Goal: Task Accomplishment & Management: Use online tool/utility

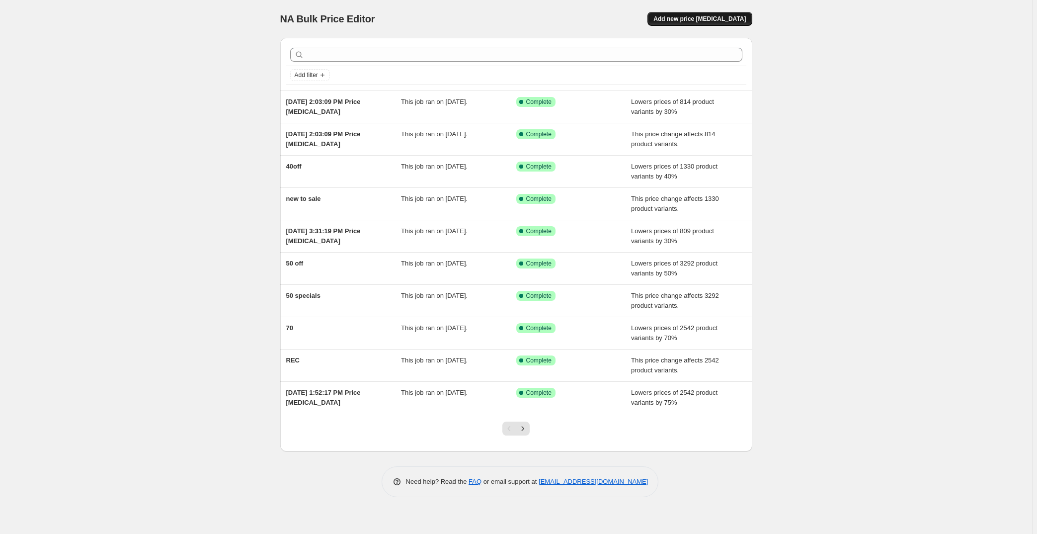
click at [710, 15] on span "Add new price [MEDICAL_DATA]" at bounding box center [699, 19] width 92 height 8
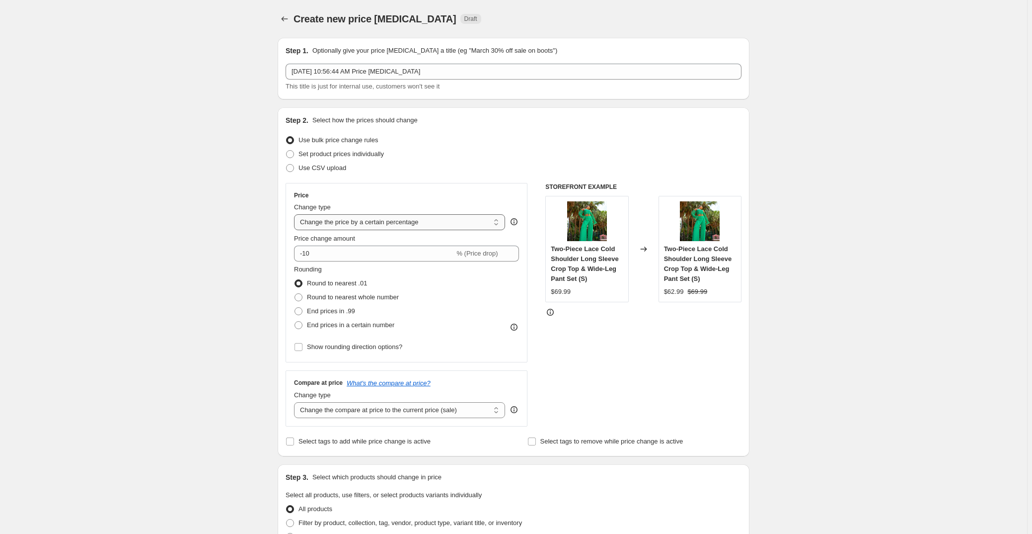
click at [400, 222] on select "Change the price to a certain amount Change the price by a certain amount Chang…" at bounding box center [399, 222] width 211 height 16
select select "ecap"
click at [296, 214] on select "Change the price to a certain amount Change the price by a certain amount Chang…" at bounding box center [399, 222] width 211 height 16
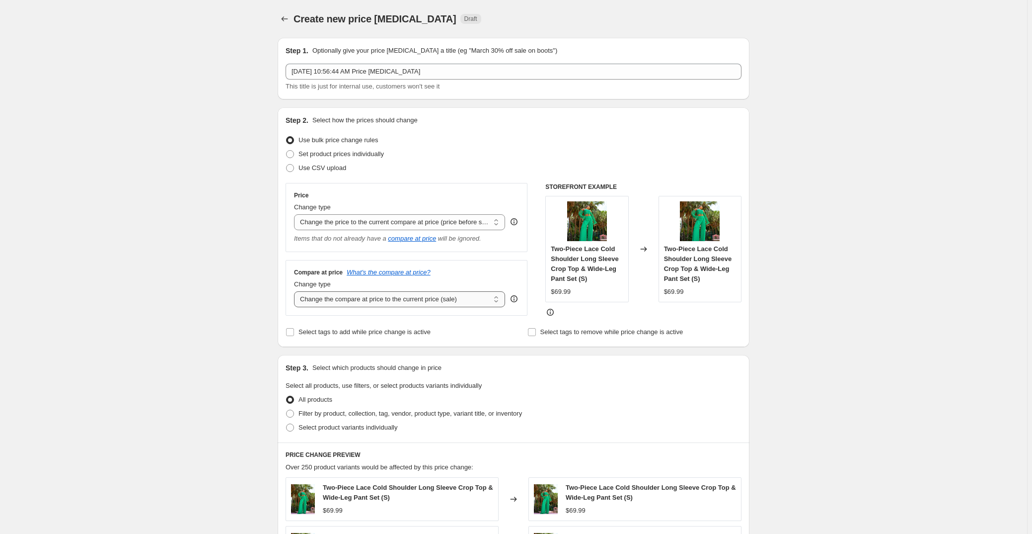
click at [351, 301] on select "Change the compare at price to the current price (sale) Change the compare at p…" at bounding box center [399, 299] width 211 height 16
select select "no_change"
click at [296, 291] on select "Change the compare at price to the current price (sale) Change the compare at p…" at bounding box center [399, 299] width 211 height 16
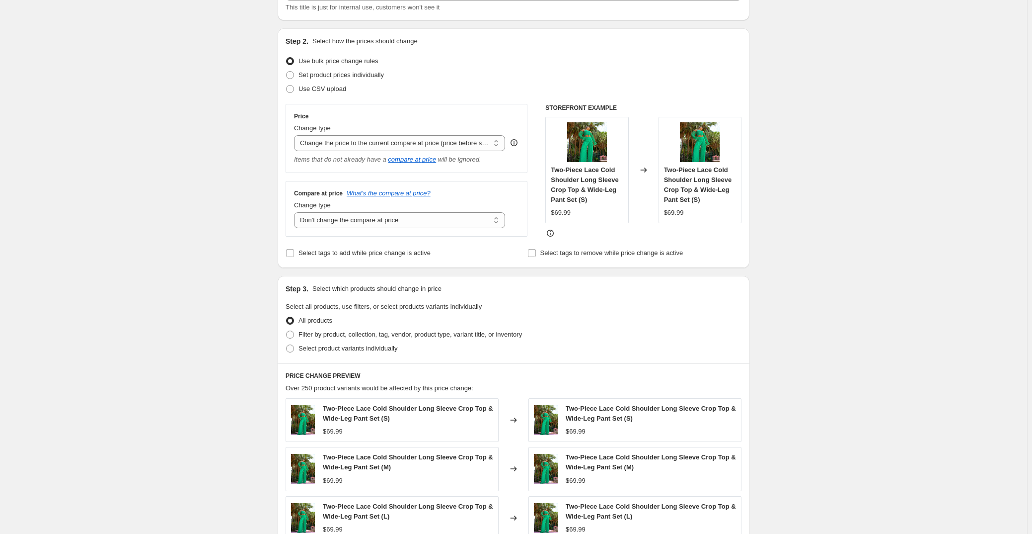
scroll to position [90, 0]
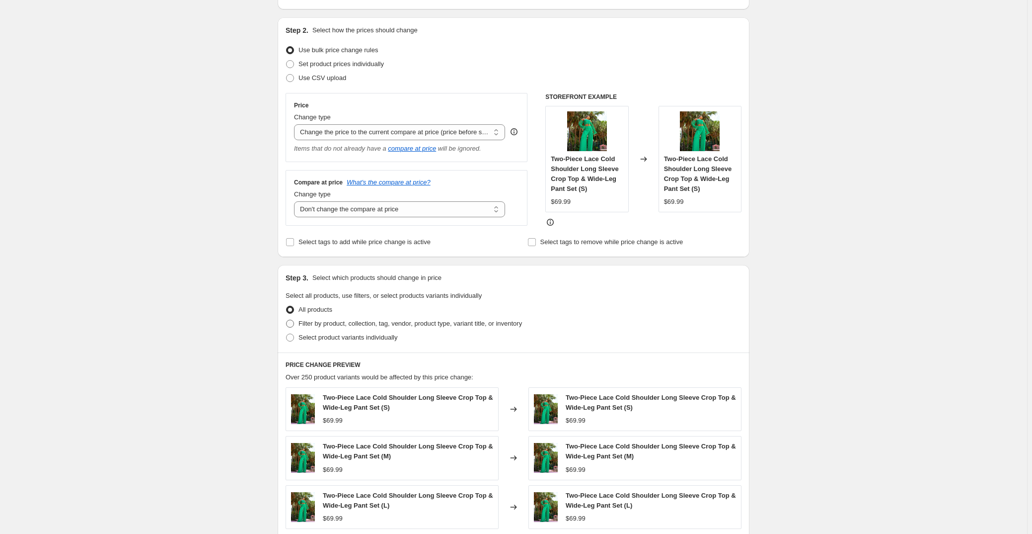
click at [323, 323] on span "Filter by product, collection, tag, vendor, product type, variant title, or inv…" at bounding box center [411, 322] width 224 height 7
click at [287, 320] on input "Filter by product, collection, tag, vendor, product type, variant title, or inv…" at bounding box center [286, 319] width 0 height 0
radio input "true"
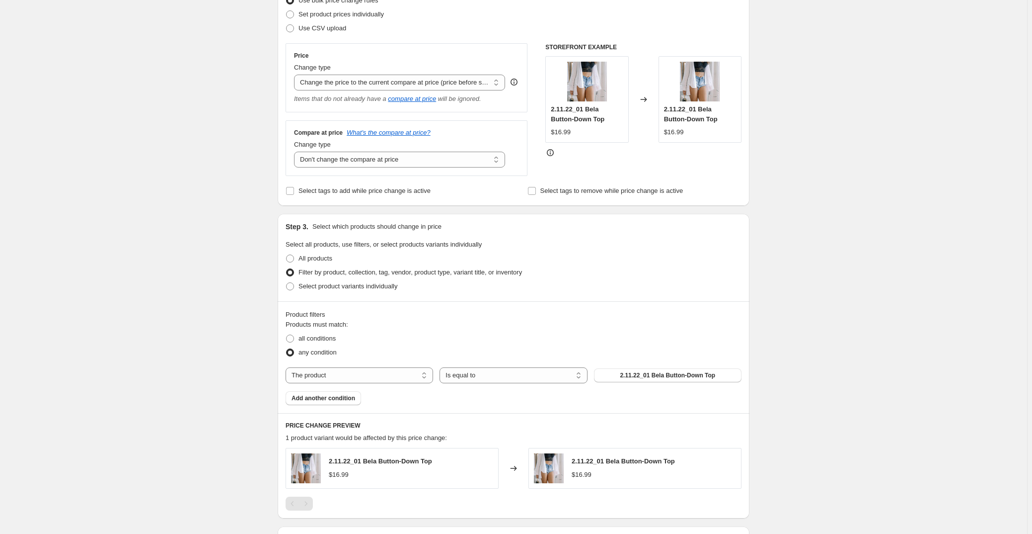
scroll to position [226, 0]
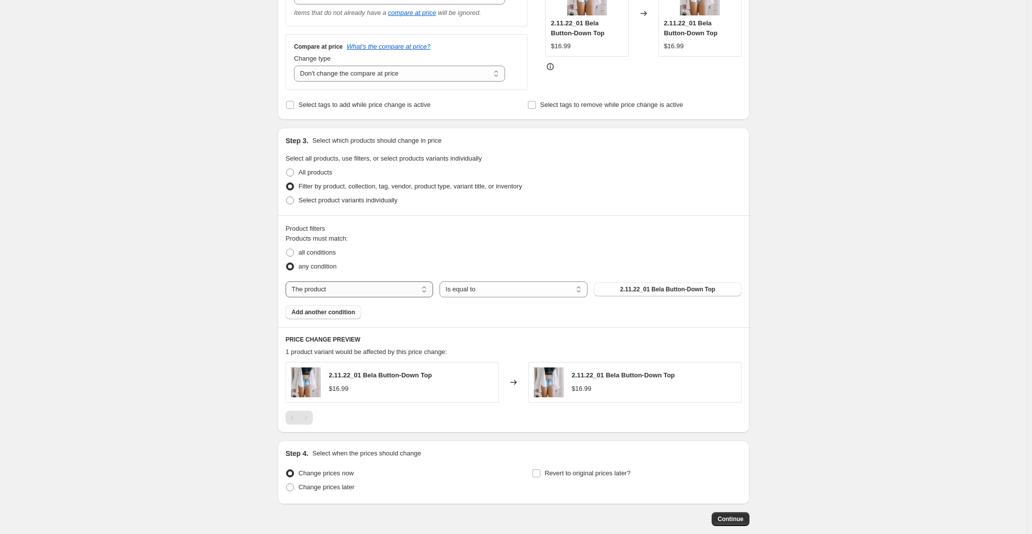
click at [419, 286] on select "The product The product's collection The product's tag The product's vendor The…" at bounding box center [360, 289] width 148 height 16
select select "collection"
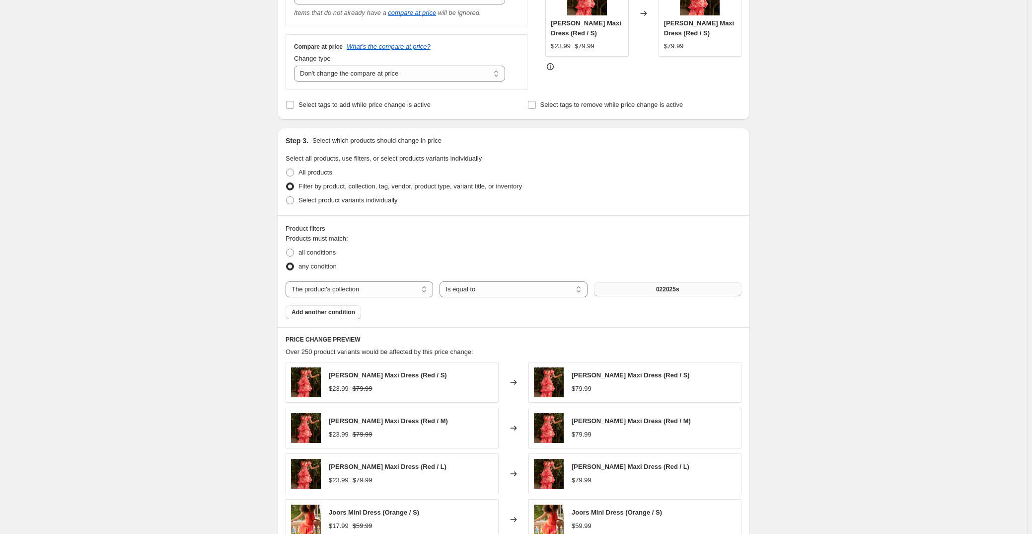
click at [664, 291] on span "022025s" at bounding box center [667, 289] width 23 height 8
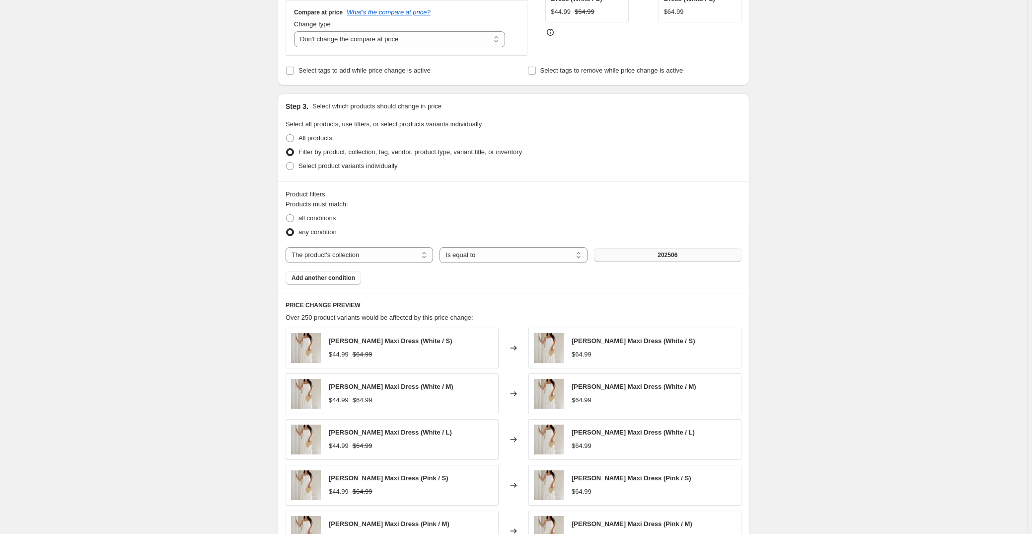
scroll to position [460, 0]
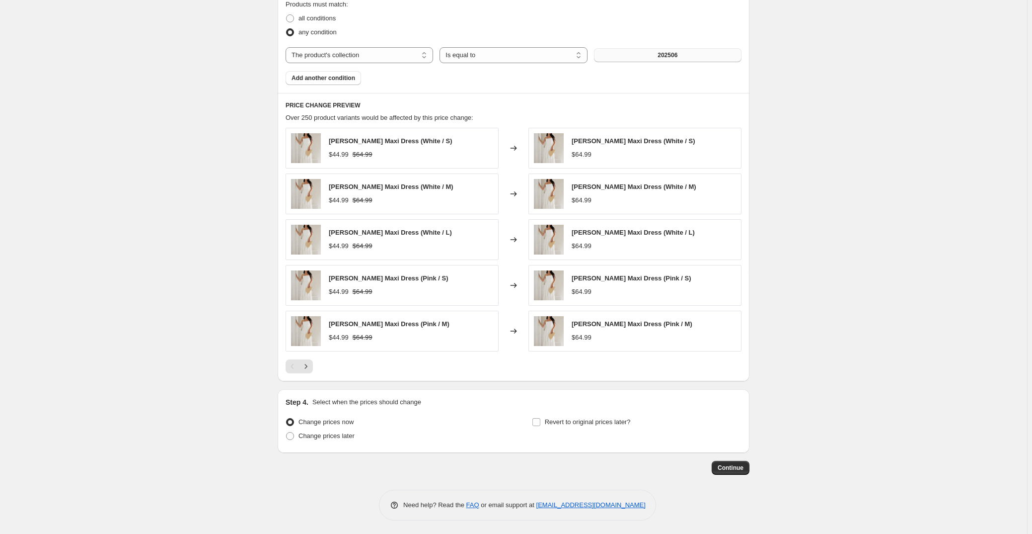
drag, startPoint x: 767, startPoint y: 206, endPoint x: 882, endPoint y: 388, distance: 215.7
click at [730, 461] on button "Continue" at bounding box center [731, 468] width 38 height 14
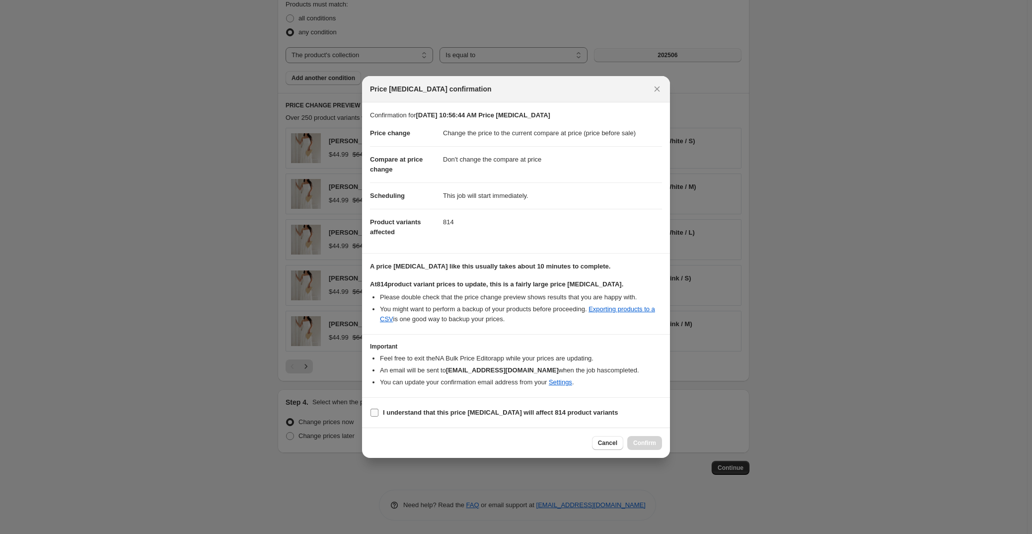
click at [512, 416] on span "I understand that this price [MEDICAL_DATA] will affect 814 product variants" at bounding box center [500, 412] width 235 height 10
click at [379, 416] on input "I understand that this price [MEDICAL_DATA] will affect 814 product variants" at bounding box center [375, 412] width 8 height 8
checkbox input "true"
click at [633, 442] on span "Confirm" at bounding box center [644, 443] width 23 height 8
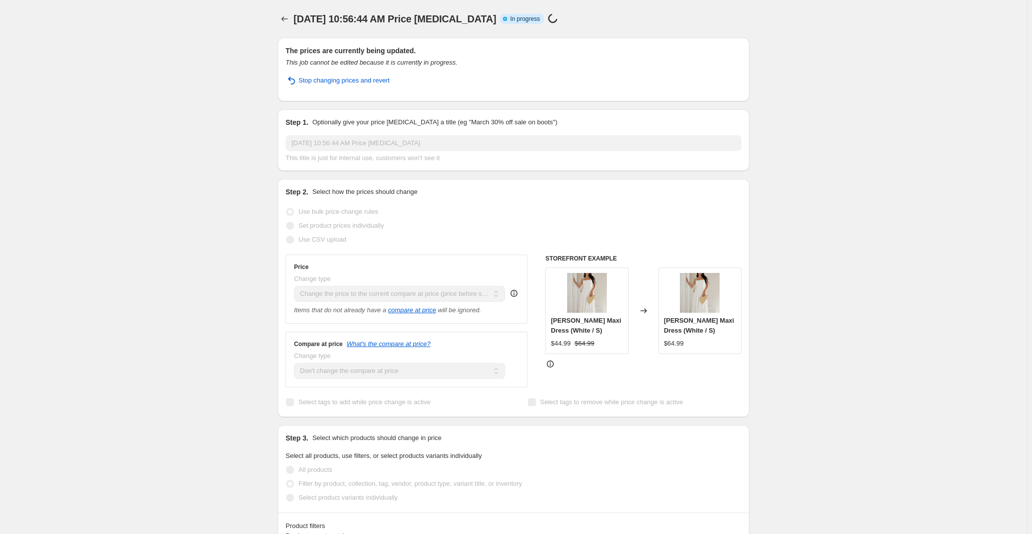
drag, startPoint x: 840, startPoint y: 342, endPoint x: 774, endPoint y: 48, distance: 300.8
select select "ecap"
select select "no_change"
select select "collection"
